Goal: Information Seeking & Learning: Check status

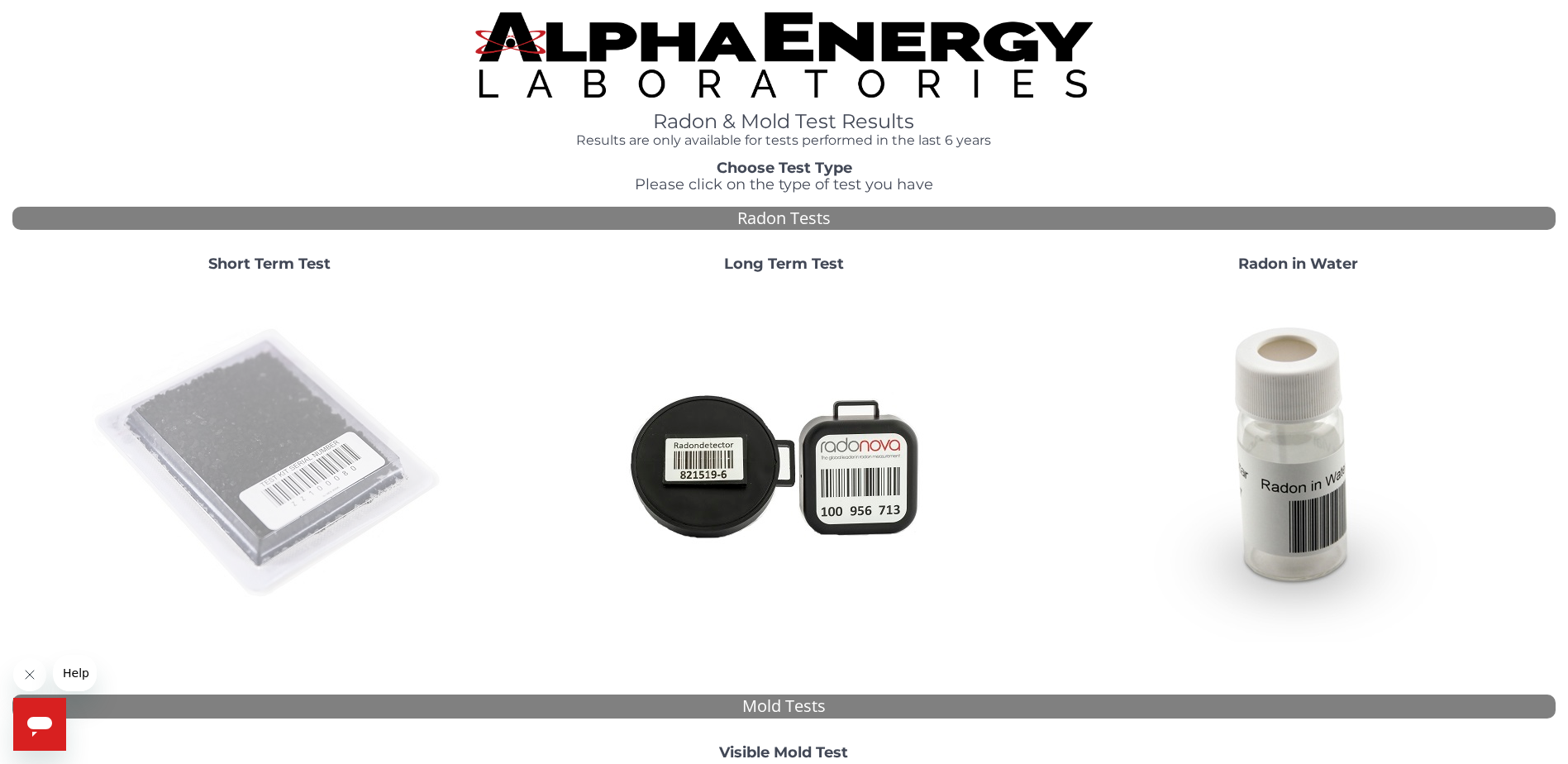
click at [334, 457] on img at bounding box center [269, 464] width 355 height 356
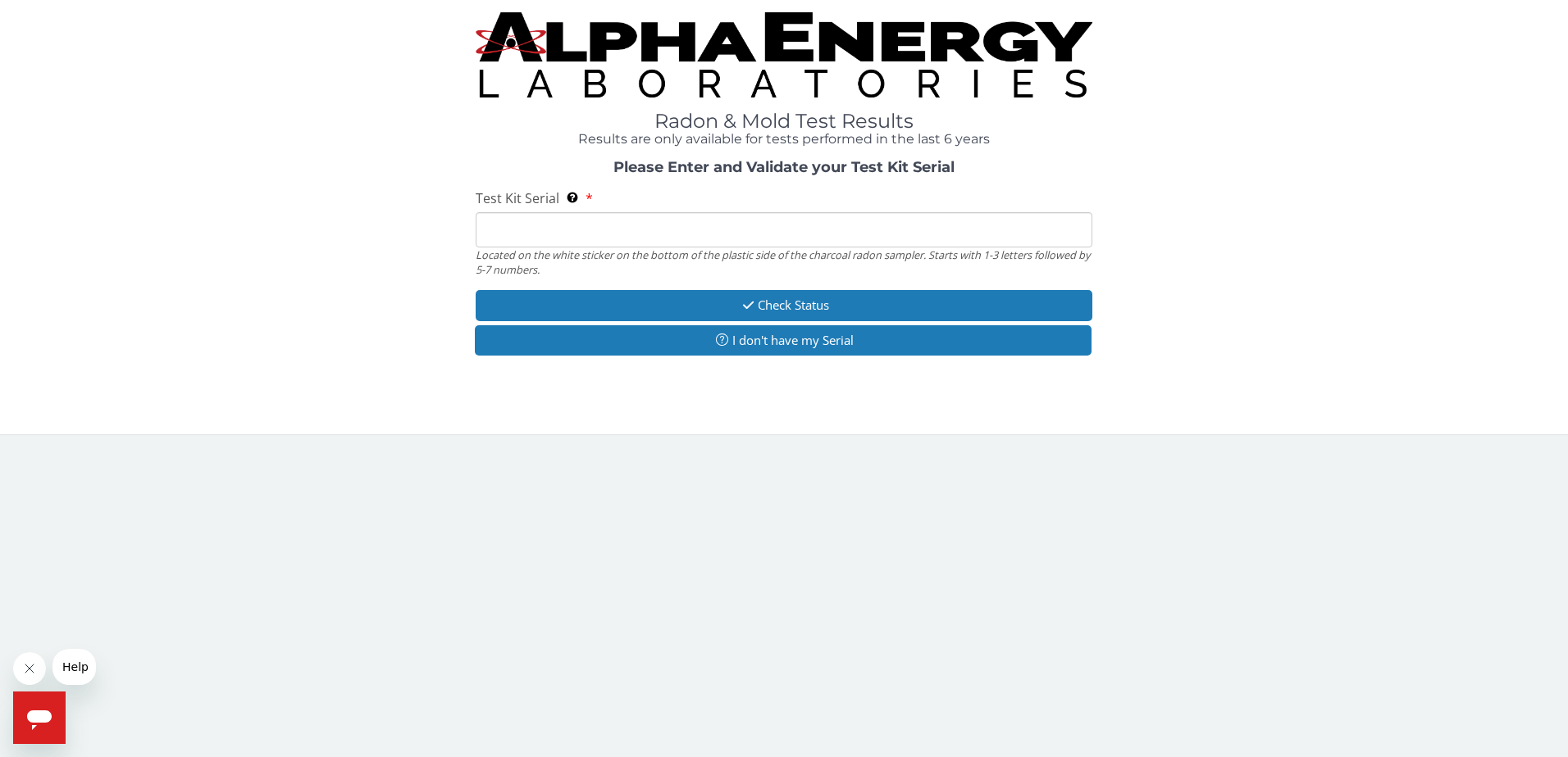
click at [588, 236] on input "Test Kit Serial Located on the white sticker on the bottom of the plastic side …" at bounding box center [784, 229] width 617 height 35
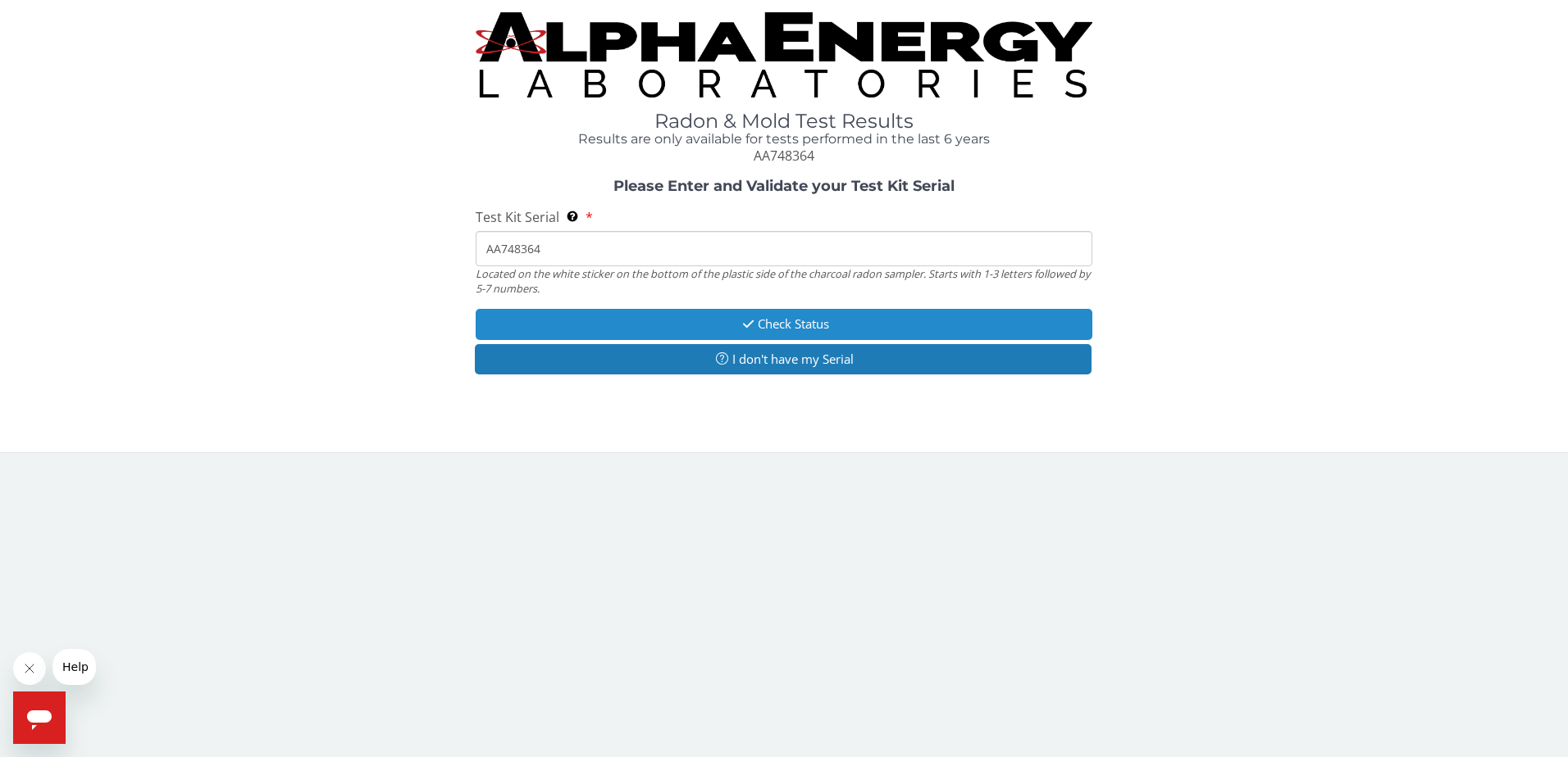
type input "AA748364"
click at [754, 335] on button "Check Status" at bounding box center [784, 325] width 617 height 31
